Goal: Download file/media

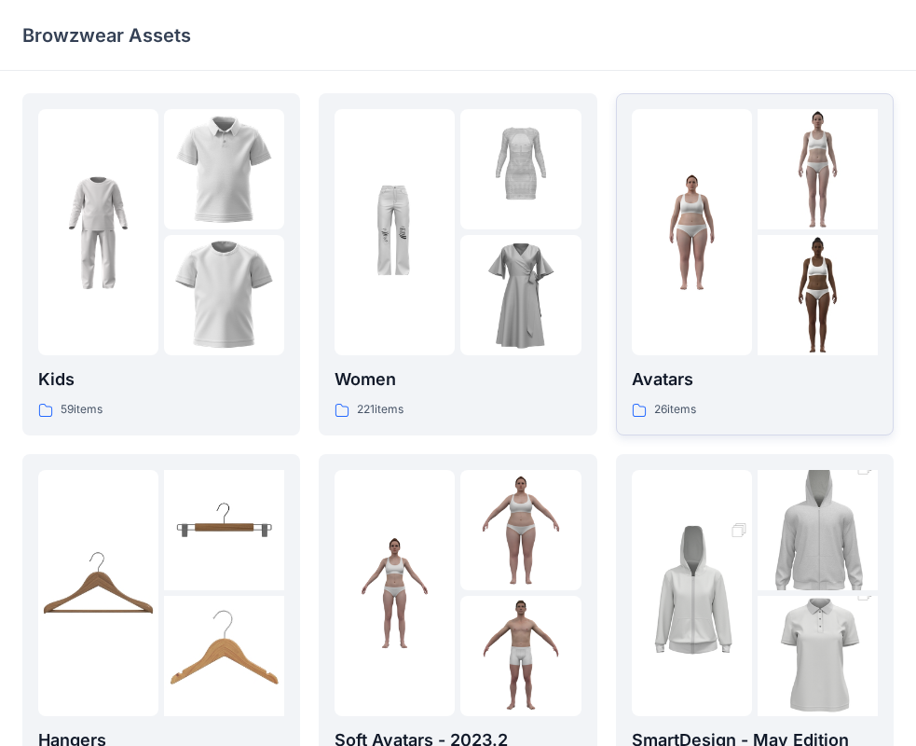
click at [679, 381] on p "Avatars" at bounding box center [755, 379] width 246 height 26
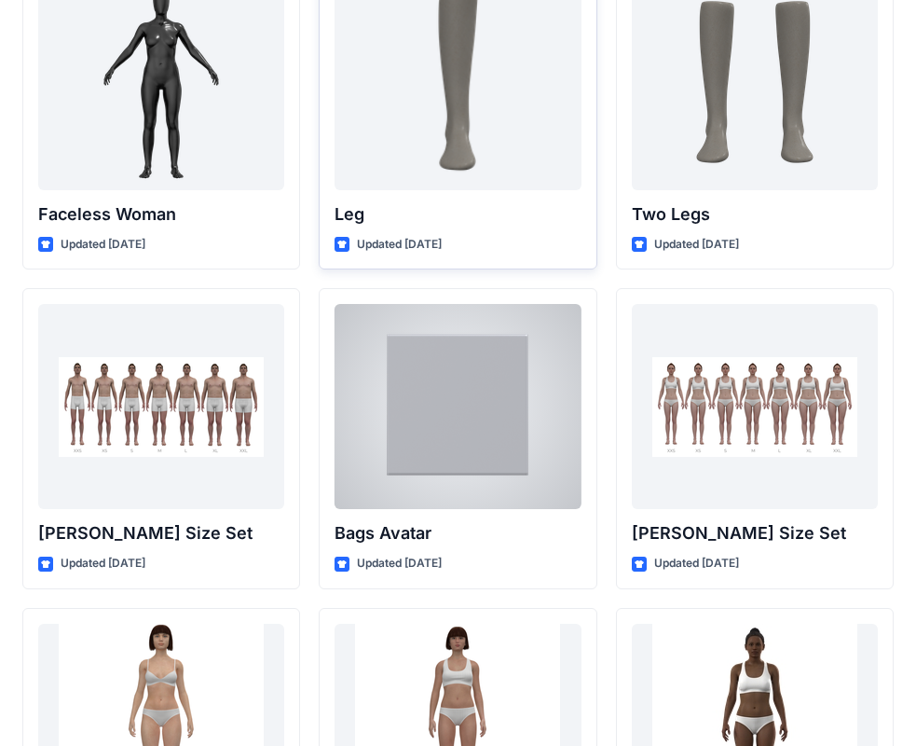
scroll to position [1814, 0]
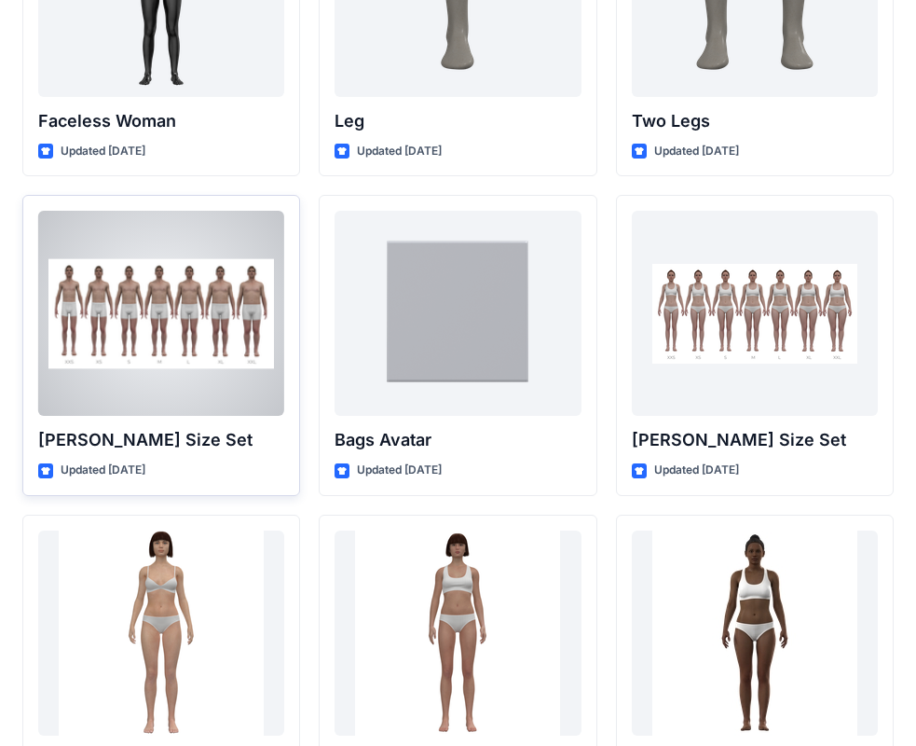
click at [152, 337] on div at bounding box center [161, 313] width 246 height 205
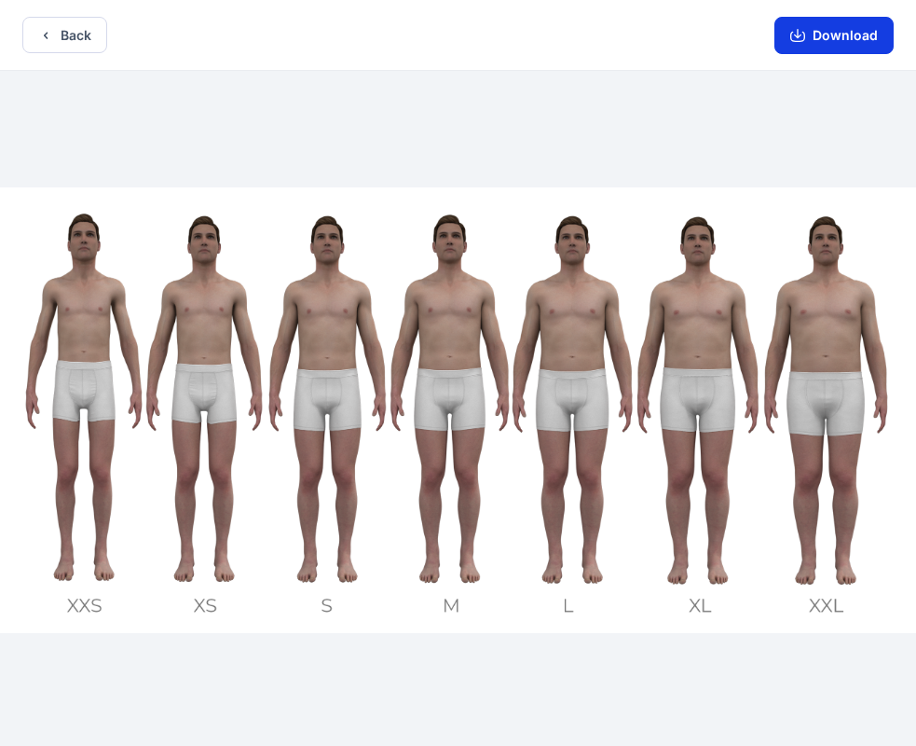
click at [844, 43] on button "Download" at bounding box center [834, 35] width 119 height 37
